Goal: Information Seeking & Learning: Find specific fact

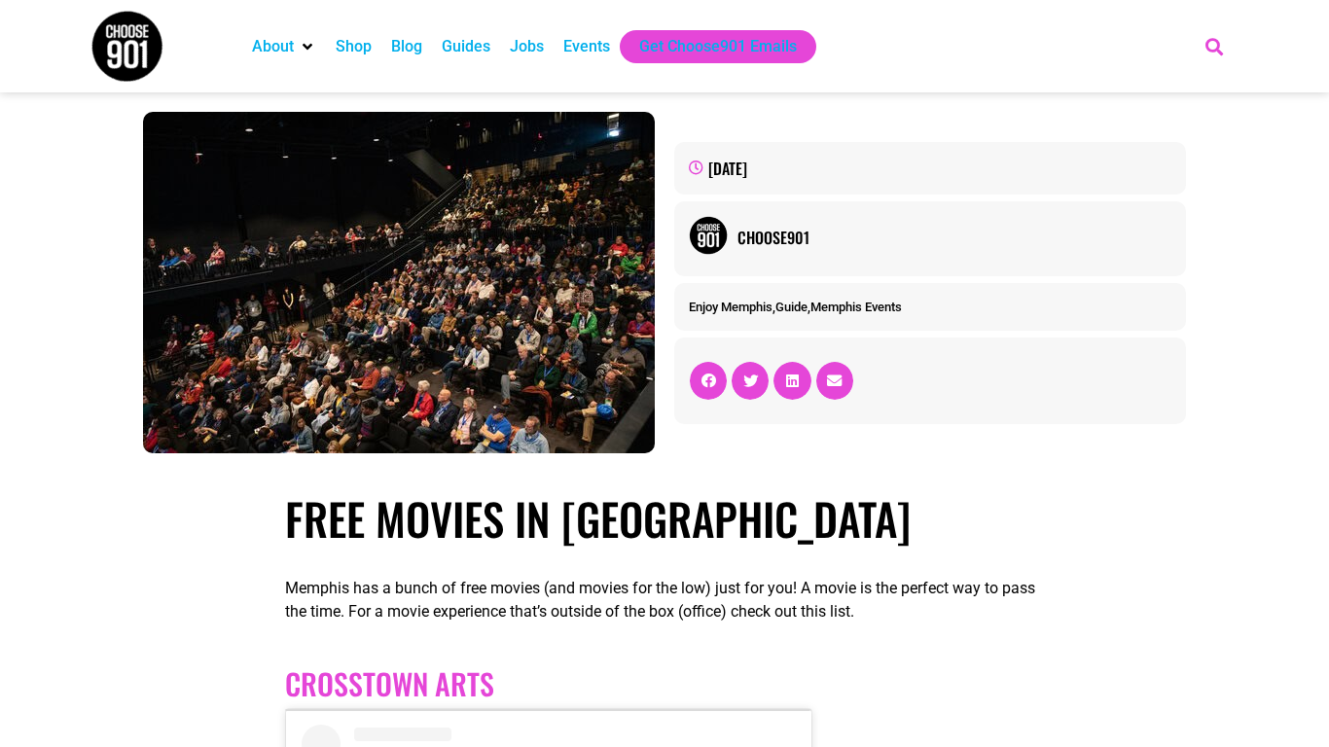
click at [1217, 49] on icon "Search" at bounding box center [1215, 46] width 32 height 32
click at [1205, 48] on icon "Search" at bounding box center [1215, 46] width 32 height 32
type input "yugioh"
